Goal: Information Seeking & Learning: Learn about a topic

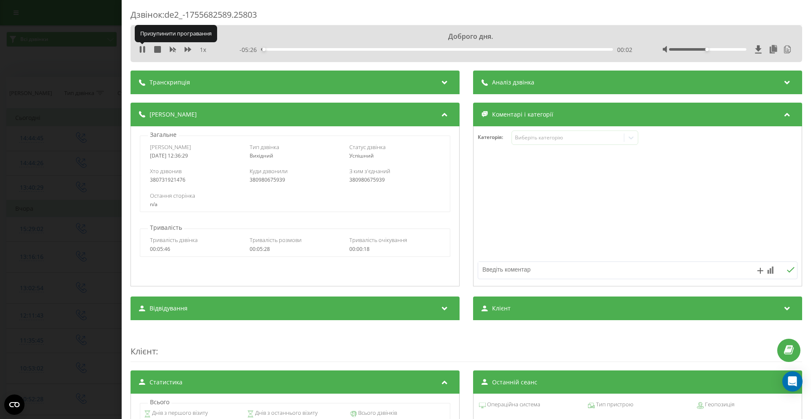
click at [142, 50] on icon at bounding box center [142, 49] width 7 height 7
click at [138, 49] on div "1 x - 04:32 00:00 00:00" at bounding box center [466, 49] width 659 height 13
click at [140, 50] on icon at bounding box center [142, 49] width 5 height 7
click at [273, 49] on div "00:03" at bounding box center [437, 49] width 352 height 3
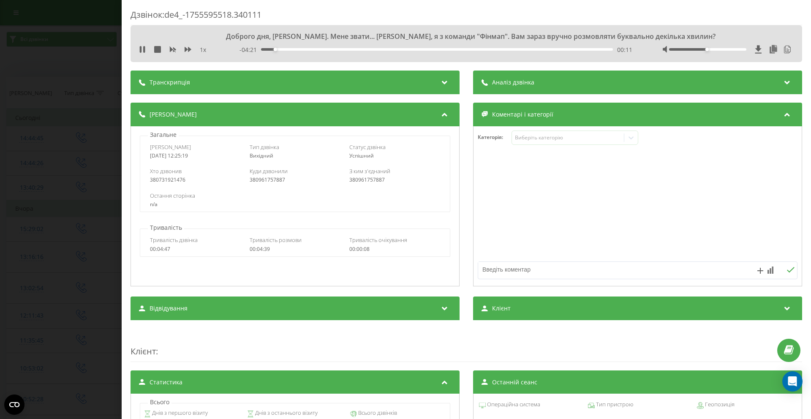
click at [283, 49] on div "00:11" at bounding box center [437, 49] width 352 height 3
click at [286, 49] on div "00:18" at bounding box center [437, 49] width 352 height 3
click at [294, 50] on div "00:26" at bounding box center [437, 49] width 352 height 3
click at [297, 50] on div "00:26" at bounding box center [437, 49] width 352 height 3
click at [302, 51] on div "00:32" at bounding box center [437, 49] width 352 height 3
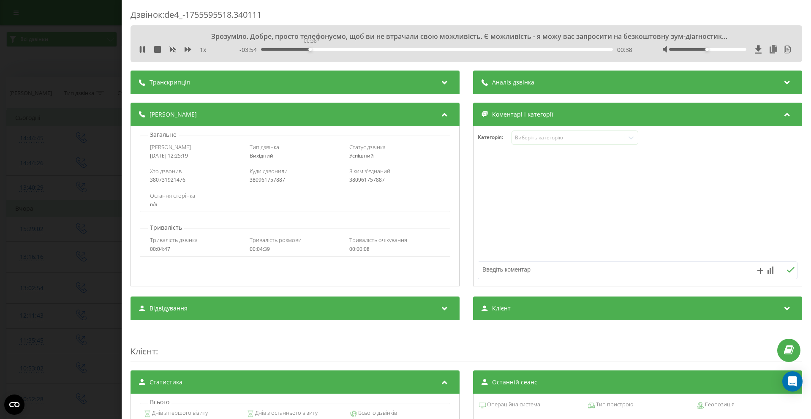
click at [309, 49] on div "00:38" at bounding box center [437, 49] width 352 height 3
click at [316, 49] on div "00:38" at bounding box center [437, 49] width 352 height 3
click at [320, 50] on div "00:44" at bounding box center [437, 49] width 352 height 3
click at [329, 49] on div "00:48" at bounding box center [437, 49] width 352 height 3
click at [338, 49] on div "01:01" at bounding box center [437, 49] width 352 height 3
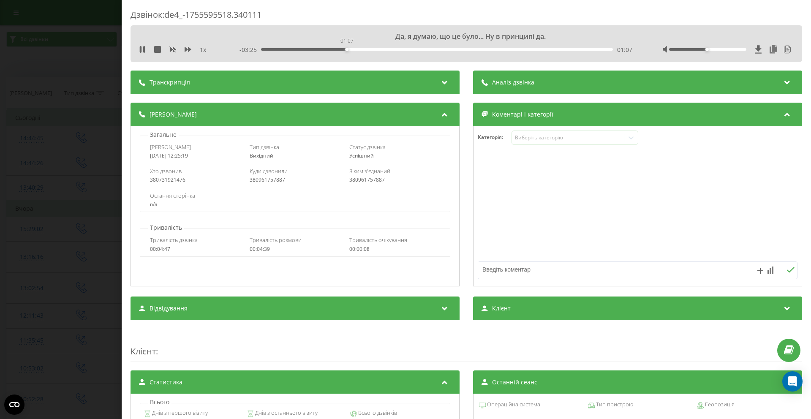
click at [346, 49] on div "01:07" at bounding box center [437, 49] width 352 height 3
click at [389, 50] on div "01:37" at bounding box center [437, 49] width 352 height 3
click at [396, 50] on div "01:41" at bounding box center [437, 49] width 352 height 3
drag, startPoint x: 421, startPoint y: 49, endPoint x: 438, endPoint y: 51, distance: 17.8
click at [422, 50] on div "02:06" at bounding box center [437, 49] width 352 height 3
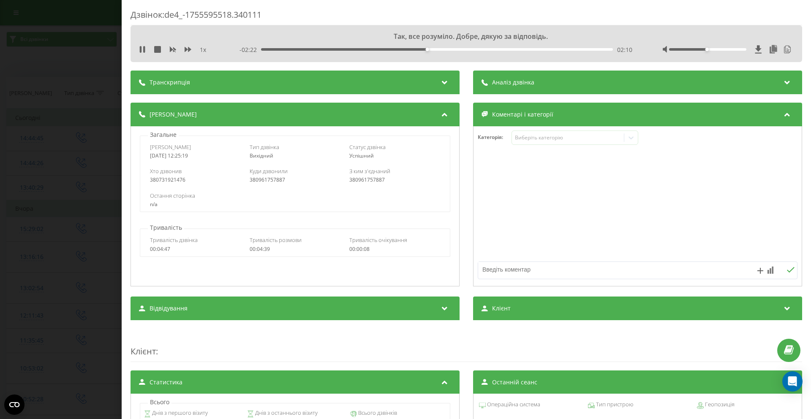
click at [439, 51] on div "02:10" at bounding box center [437, 49] width 352 height 3
click at [449, 49] on div "02:28" at bounding box center [437, 49] width 352 height 3
click at [463, 50] on div "02:29" at bounding box center [437, 49] width 352 height 3
click at [474, 51] on div "- 01:53 02:39 02:39" at bounding box center [436, 50] width 393 height 8
click at [477, 49] on div "00:00" at bounding box center [437, 49] width 352 height 3
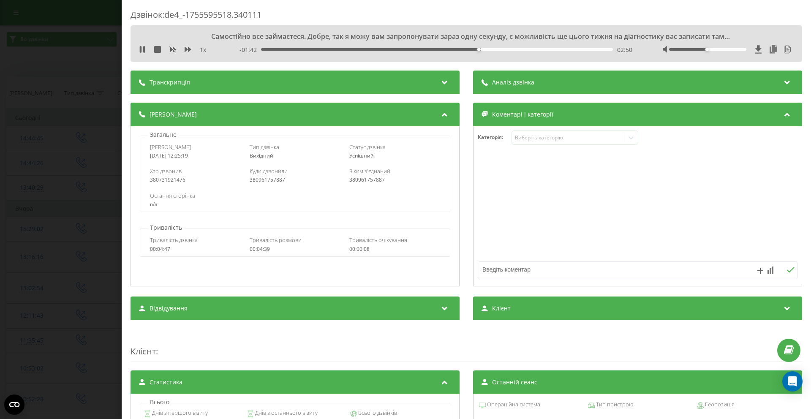
click at [488, 49] on div "02:50" at bounding box center [437, 49] width 352 height 3
click at [501, 49] on div "02:59" at bounding box center [437, 49] width 352 height 3
click at [512, 50] on div "03:09" at bounding box center [437, 49] width 352 height 3
drag, startPoint x: 542, startPoint y: 51, endPoint x: 561, endPoint y: 52, distance: 19.0
click at [543, 51] on div "- 01:13 03:19 03:19" at bounding box center [436, 50] width 393 height 8
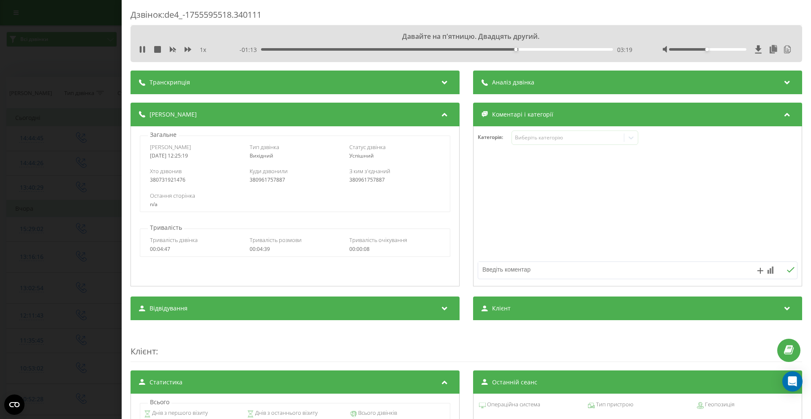
click at [568, 52] on div "- 01:13 03:19 03:19" at bounding box center [436, 50] width 393 height 8
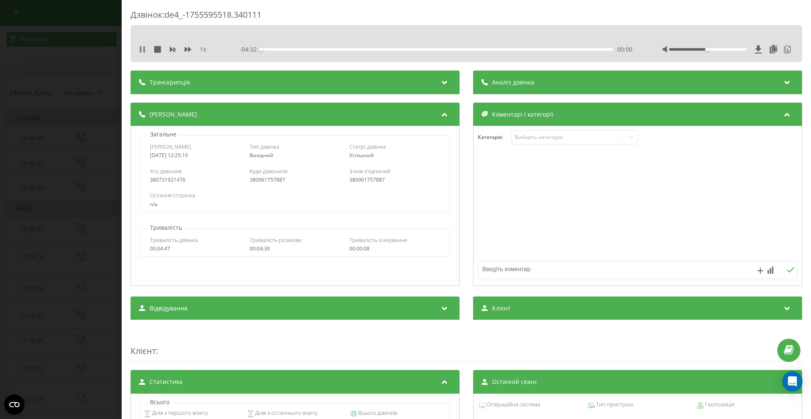
click at [140, 50] on icon at bounding box center [141, 49] width 2 height 7
click at [275, 50] on div "00:00" at bounding box center [437, 49] width 352 height 3
click at [289, 49] on div "00:00" at bounding box center [437, 49] width 352 height 3
click at [142, 49] on icon at bounding box center [142, 49] width 7 height 7
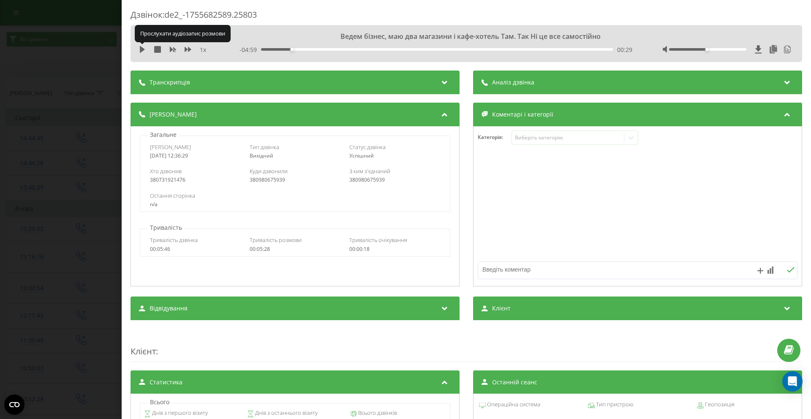
click at [142, 49] on icon at bounding box center [142, 49] width 5 height 7
click at [302, 50] on div "00:40" at bounding box center [437, 49] width 352 height 3
click at [310, 49] on div "00:42" at bounding box center [437, 49] width 352 height 3
click at [317, 49] on div "00:48" at bounding box center [437, 49] width 352 height 3
click at [324, 49] on div "00:58" at bounding box center [437, 49] width 352 height 3
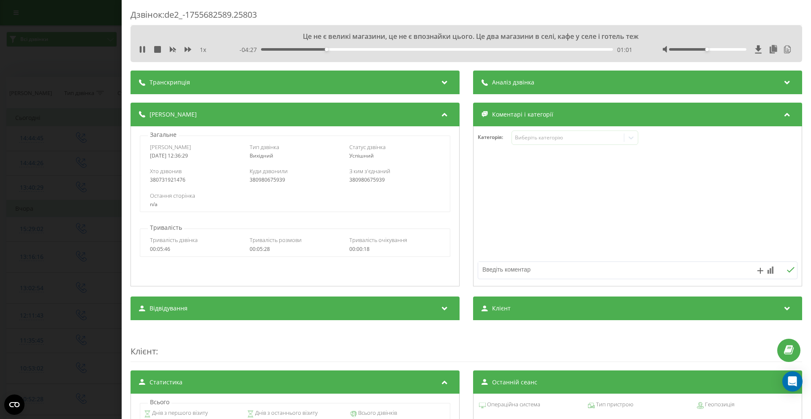
click at [328, 49] on div "01:01" at bounding box center [437, 49] width 352 height 3
click at [330, 49] on div "01:13" at bounding box center [437, 49] width 352 height 3
click at [327, 49] on div "01:07" at bounding box center [437, 49] width 352 height 3
click at [322, 49] on div "00:59" at bounding box center [437, 49] width 352 height 3
click at [334, 48] on div "01:08" at bounding box center [437, 49] width 352 height 3
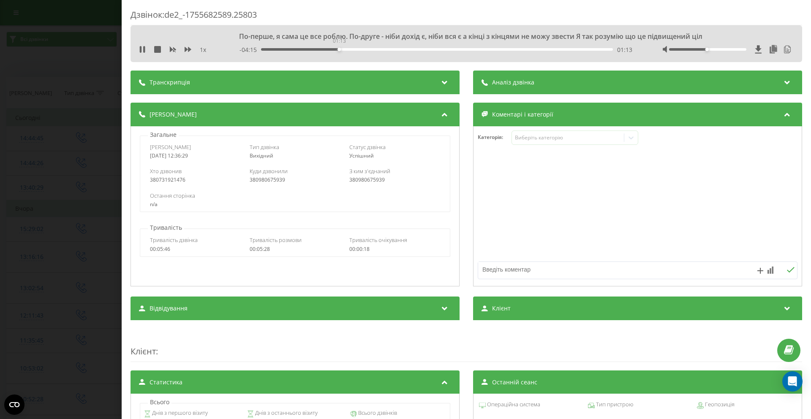
click at [338, 49] on div "01:13" at bounding box center [437, 49] width 352 height 3
click at [466, 49] on div "03:09" at bounding box center [437, 49] width 352 height 3
click at [482, 51] on div "03:15" at bounding box center [437, 49] width 352 height 3
click at [506, 50] on div "03:30" at bounding box center [437, 49] width 352 height 3
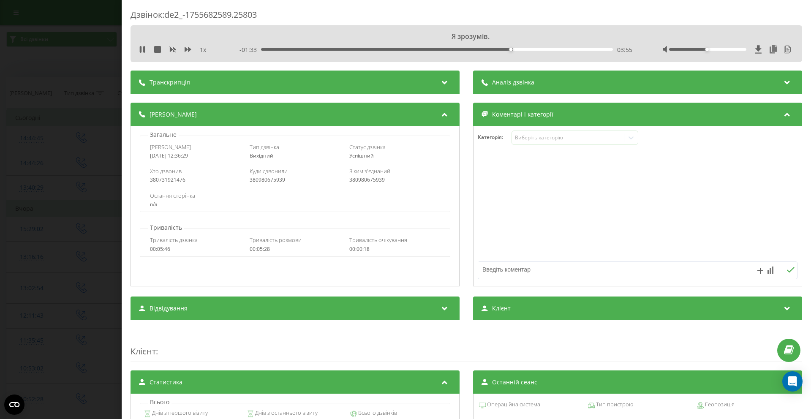
click at [523, 49] on div "03:55" at bounding box center [437, 49] width 352 height 3
click at [547, 48] on div "- 01:09 04:20 04:20" at bounding box center [436, 50] width 393 height 8
click at [547, 49] on div "04:21" at bounding box center [437, 49] width 352 height 3
click at [561, 50] on div "04:34" at bounding box center [437, 49] width 352 height 3
click at [576, 50] on div "04:45" at bounding box center [437, 49] width 352 height 3
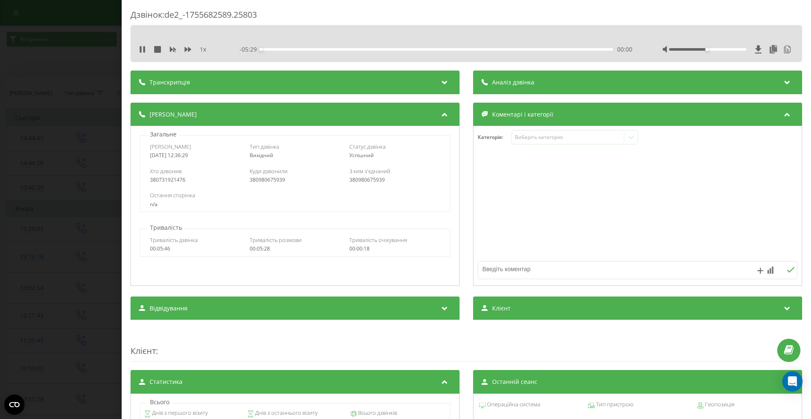
click at [589, 49] on div "00:00" at bounding box center [437, 49] width 352 height 3
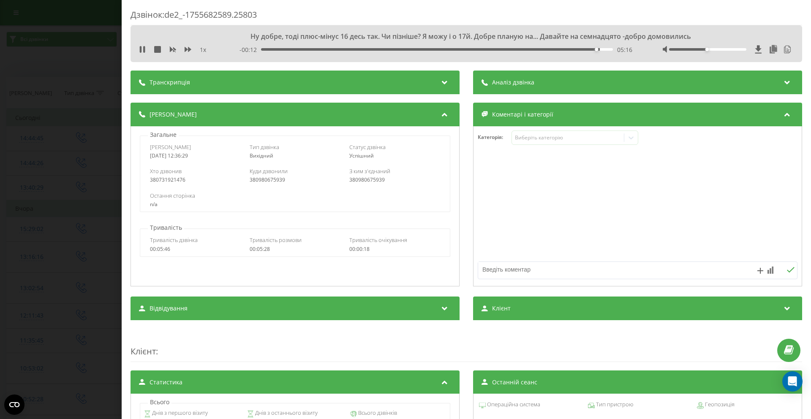
click at [601, 47] on div "- 00:12 05:16 05:16" at bounding box center [436, 50] width 393 height 8
click at [141, 50] on icon at bounding box center [141, 49] width 2 height 7
